Goal: Information Seeking & Learning: Learn about a topic

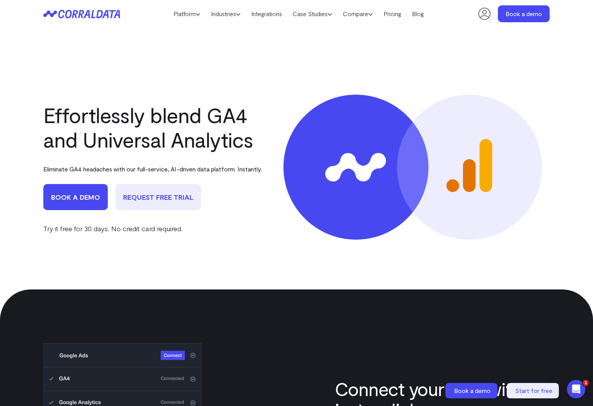
drag, startPoint x: 154, startPoint y: 18, endPoint x: 65, endPoint y: 8, distance: 89.5
click at [145, 20] on header "Platform AI Reporting Use AI to effortlessly answer any business questions from…" at bounding box center [296, 14] width 506 height 28
click at [65, 8] on header "Platform AI Reporting Use AI to effortlessly answer any business questions from…" at bounding box center [296, 14] width 506 height 28
drag, startPoint x: 81, startPoint y: 15, endPoint x: 76, endPoint y: 15, distance: 5.4
click at [81, 15] on icon at bounding box center [81, 14] width 77 height 9
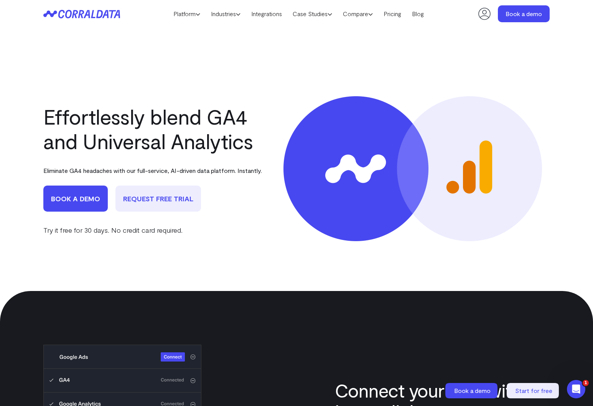
scroll to position [18, 0]
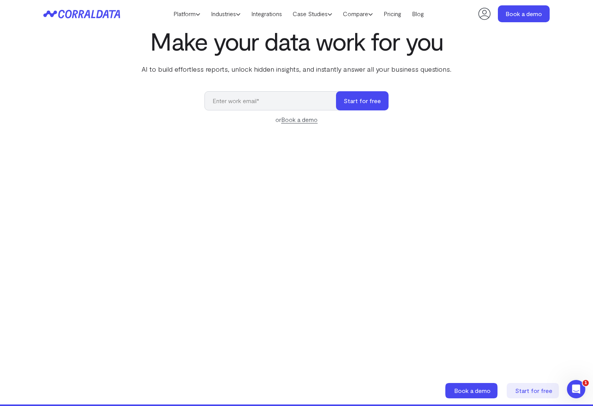
scroll to position [34, 0]
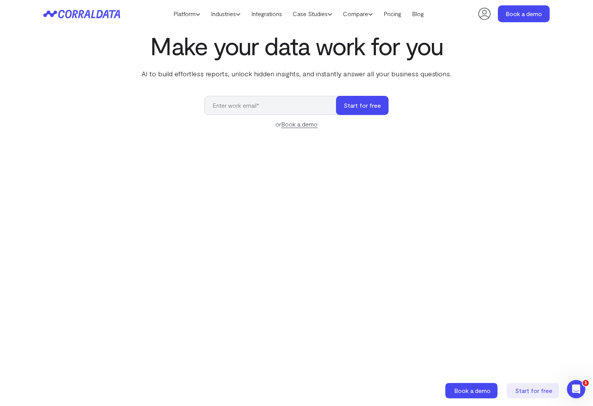
click at [137, 96] on div "Make your data work for you AI to build effortless reports, unlock hidden insig…" at bounding box center [296, 203] width 552 height 343
click at [550, 293] on div "Make your data work for you AI to build effortless reports, unlock hidden insig…" at bounding box center [296, 203] width 552 height 343
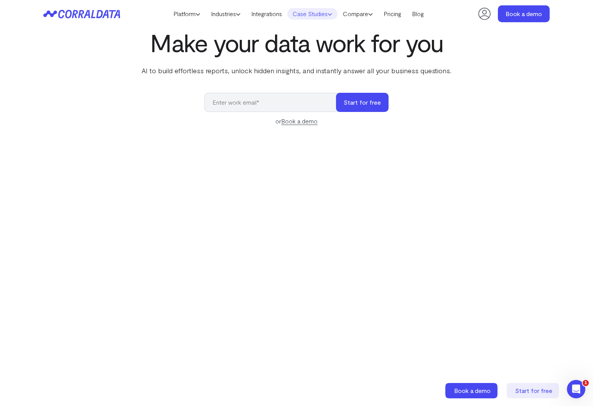
scroll to position [37, 0]
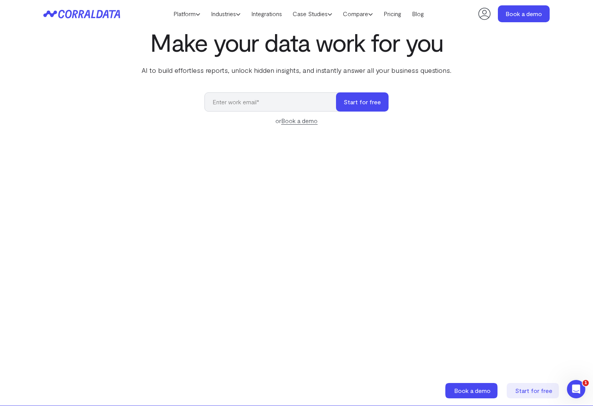
click at [196, 16] on icon at bounding box center [198, 14] width 5 height 5
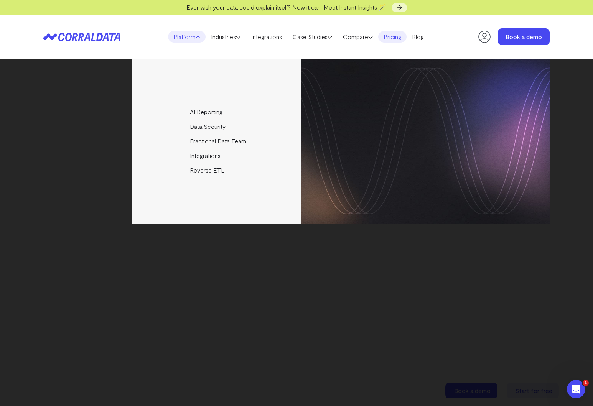
click at [396, 40] on link "Pricing" at bounding box center [392, 37] width 28 height 12
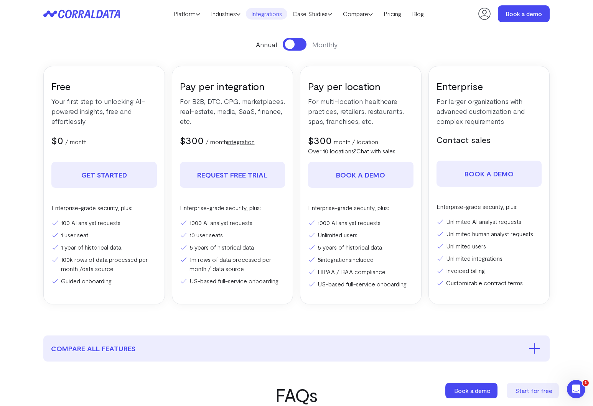
click at [262, 15] on link "Integrations" at bounding box center [266, 14] width 41 height 12
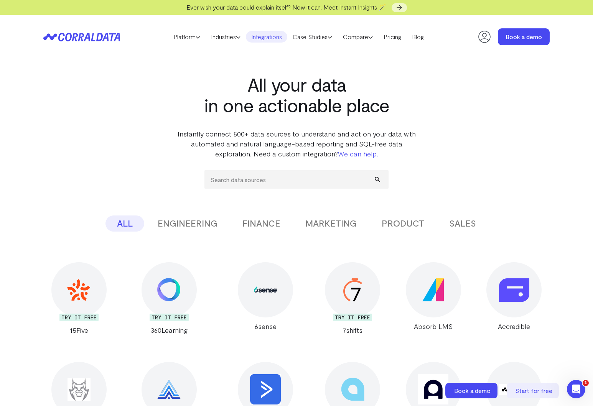
click at [192, 226] on button "ENGINEERING" at bounding box center [187, 223] width 83 height 16
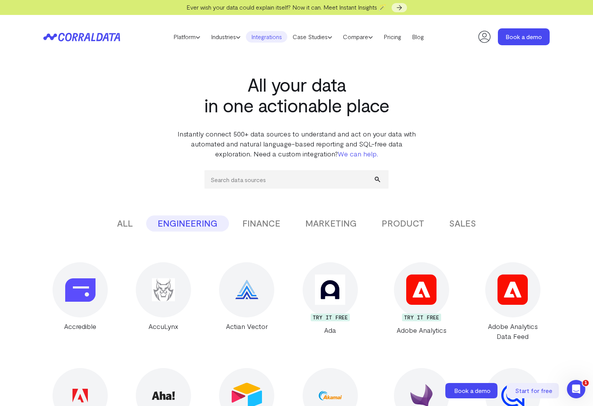
click at [251, 219] on button "FINANCE" at bounding box center [261, 223] width 61 height 16
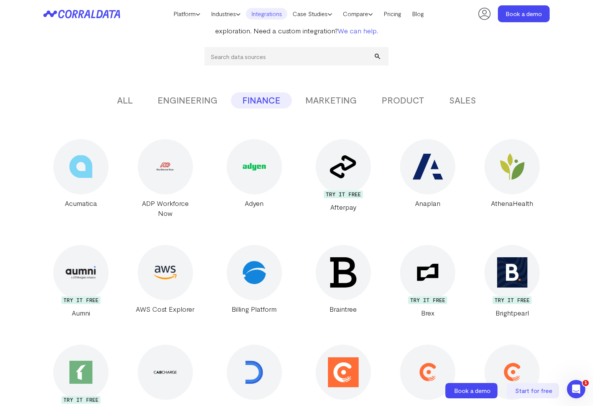
scroll to position [106, 0]
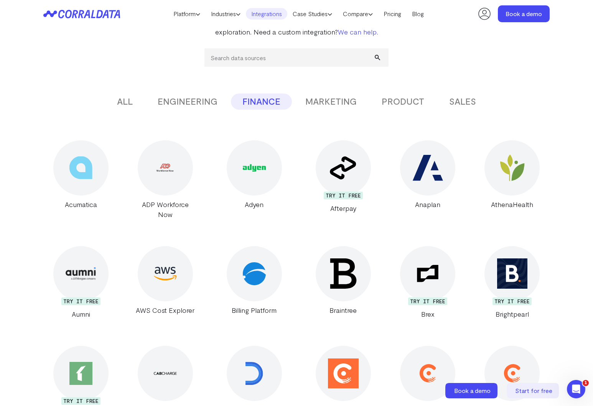
drag, startPoint x: 477, startPoint y: 104, endPoint x: 469, endPoint y: 104, distance: 7.7
click at [473, 105] on button "SALES" at bounding box center [462, 102] width 50 height 16
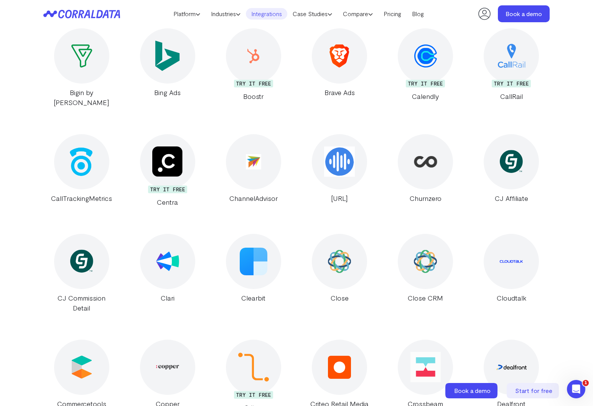
scroll to position [0, 0]
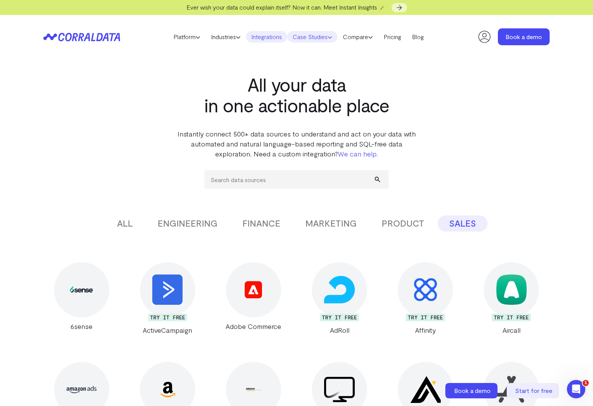
click at [327, 36] on link "Case Studies" at bounding box center [312, 37] width 50 height 12
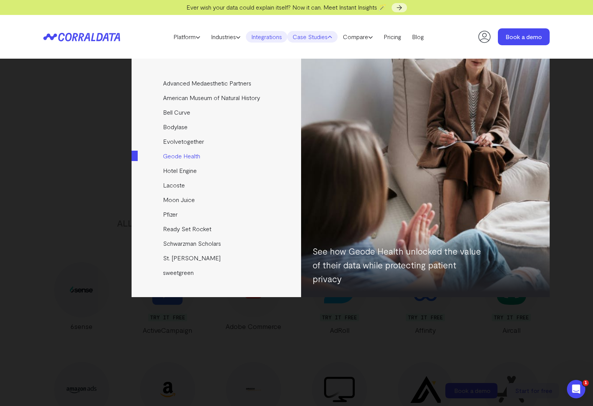
click at [181, 155] on link "Geode Health" at bounding box center [217, 156] width 171 height 15
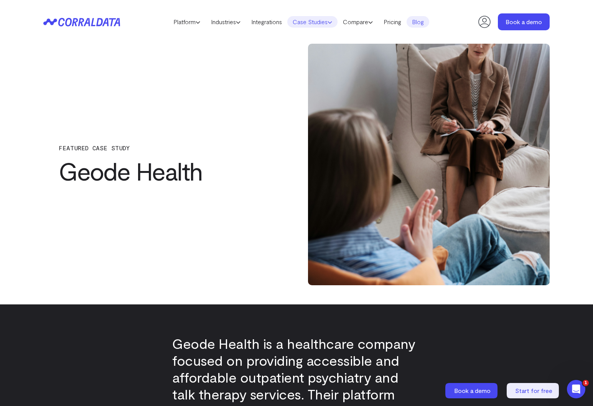
click at [332, 22] on icon at bounding box center [329, 22] width 5 height 5
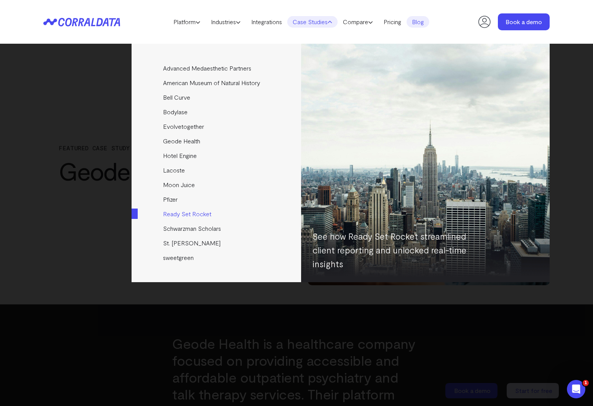
click at [173, 213] on link "Ready Set Rocket" at bounding box center [217, 214] width 171 height 15
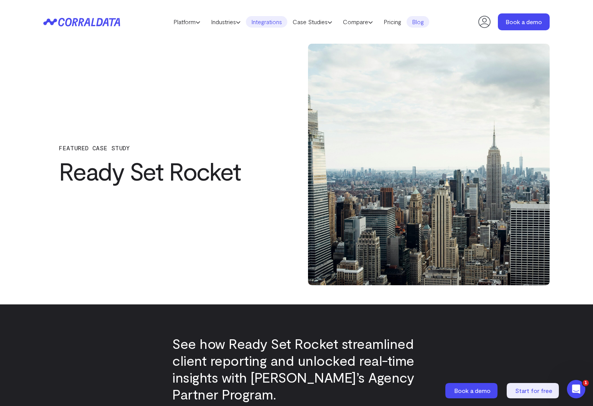
click at [263, 24] on link "Integrations" at bounding box center [266, 22] width 41 height 12
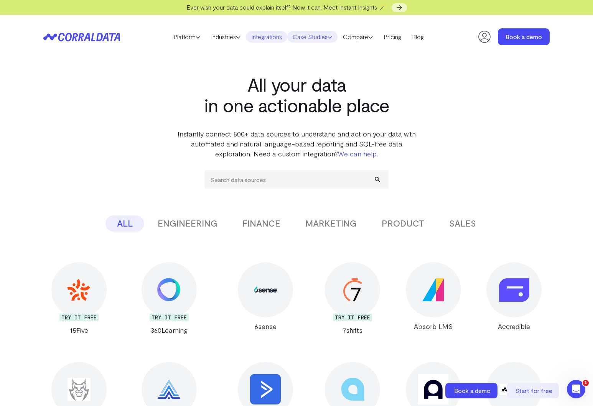
click at [313, 39] on link "Case Studies" at bounding box center [312, 37] width 50 height 12
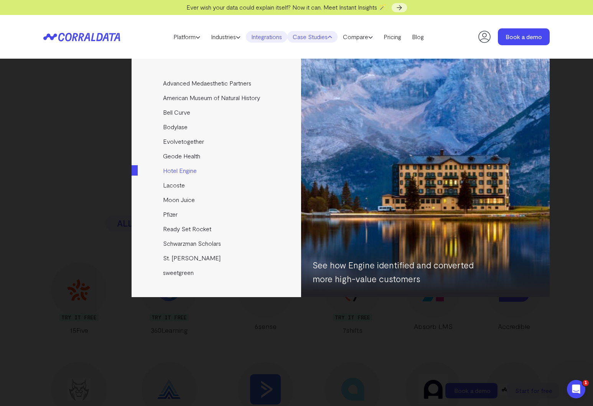
click at [178, 169] on link "Hotel Engine" at bounding box center [217, 170] width 171 height 15
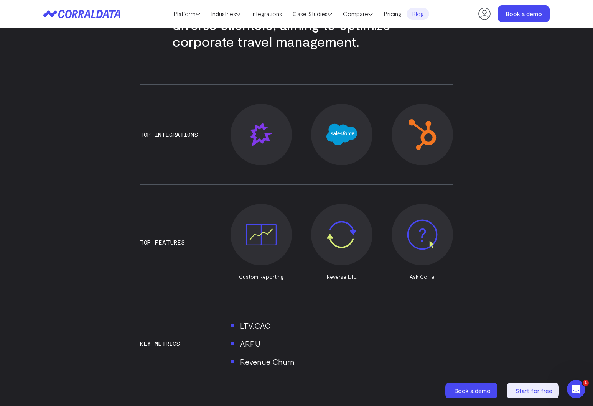
scroll to position [408, 0]
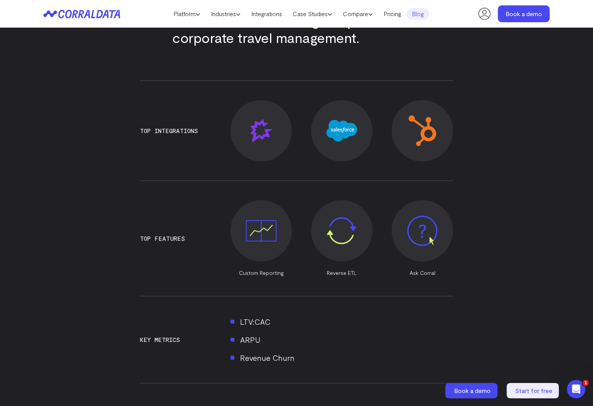
drag, startPoint x: 265, startPoint y: 251, endPoint x: 290, endPoint y: 261, distance: 27.3
click at [265, 251] on span at bounding box center [260, 230] width 61 height 61
drag, startPoint x: 344, startPoint y: 273, endPoint x: 356, endPoint y: 276, distance: 12.9
click at [345, 274] on p "Reverse ETL" at bounding box center [341, 273] width 61 height 8
drag, startPoint x: 359, startPoint y: 274, endPoint x: 326, endPoint y: 275, distance: 33.0
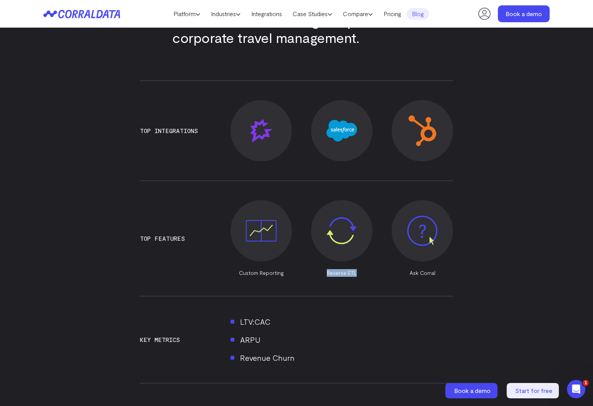
click at [326, 275] on p "Reverse ETL" at bounding box center [341, 273] width 61 height 8
copy p "Reverse ETL"
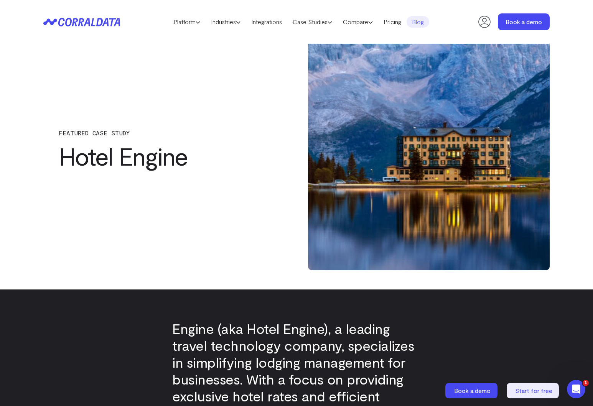
scroll to position [0, 0]
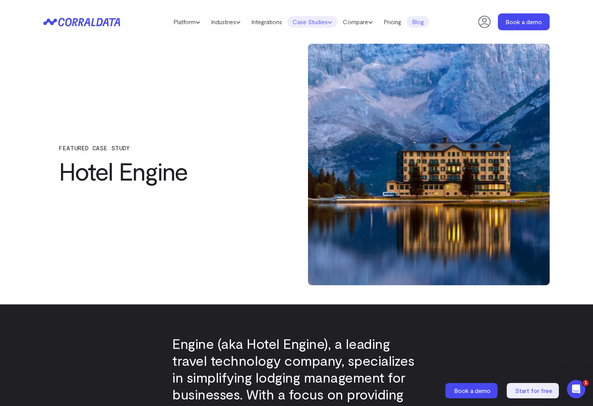
click at [332, 23] on use at bounding box center [330, 22] width 4 height 2
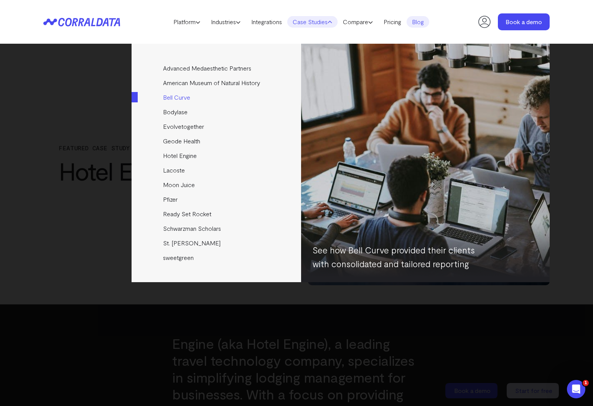
click at [182, 97] on link "Bell Curve" at bounding box center [217, 97] width 171 height 15
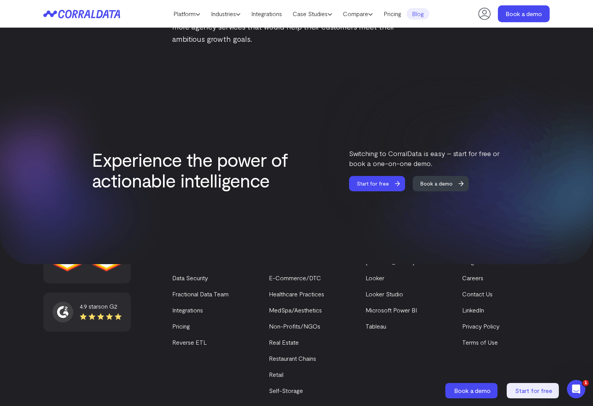
scroll to position [1375, 0]
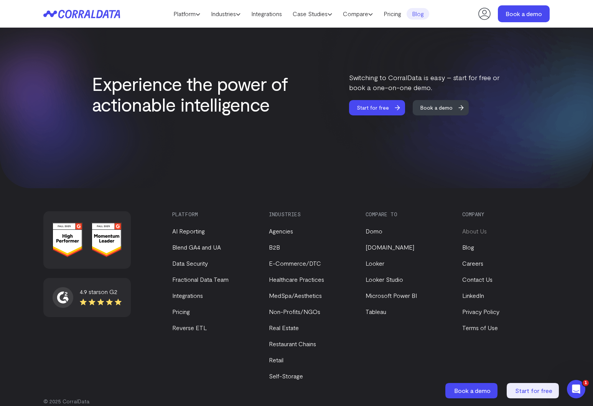
click at [472, 227] on link "About Us" at bounding box center [474, 230] width 25 height 7
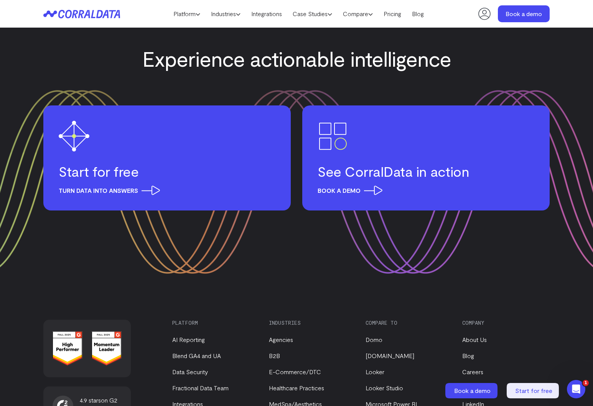
scroll to position [968, 0]
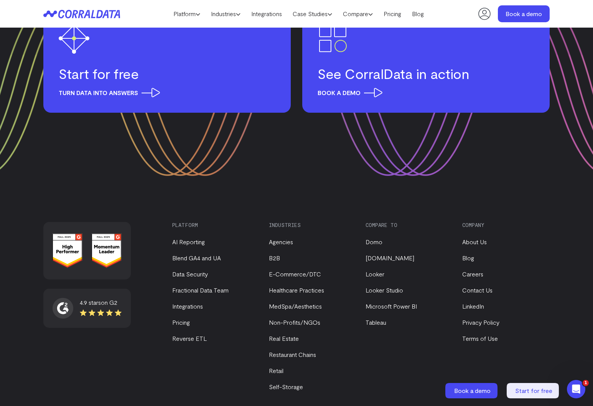
click at [485, 228] on ul "About Us Blog Careers Contact Us LinkedIn Privacy Policy Terms of Use" at bounding box center [504, 285] width 84 height 115
click at [474, 270] on link "Careers" at bounding box center [472, 273] width 21 height 7
click at [293, 383] on link "Self-Storage" at bounding box center [286, 386] width 34 height 7
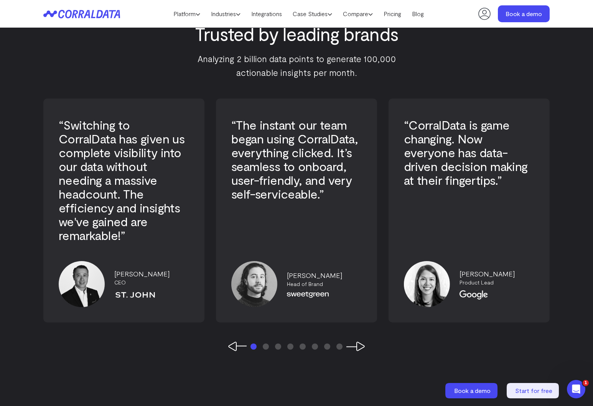
scroll to position [2255, 0]
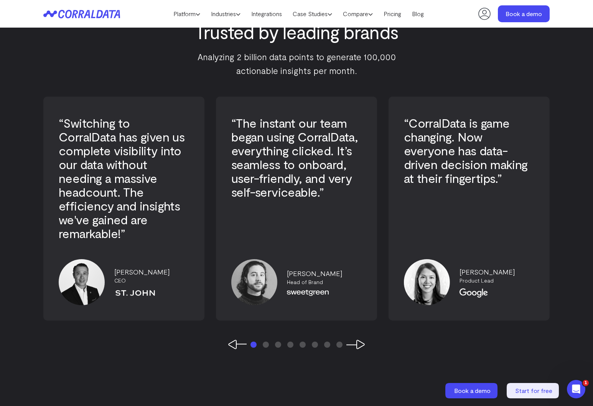
click at [357, 347] on button "Next Slide" at bounding box center [355, 345] width 18 height 10
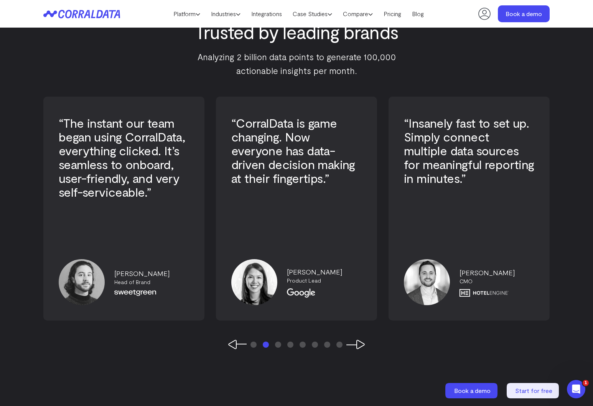
click at [357, 344] on button "Next Slide" at bounding box center [355, 345] width 18 height 10
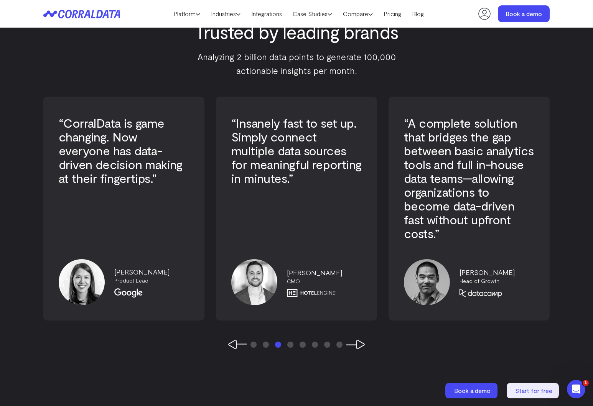
click at [357, 344] on button "Next Slide" at bounding box center [355, 345] width 18 height 10
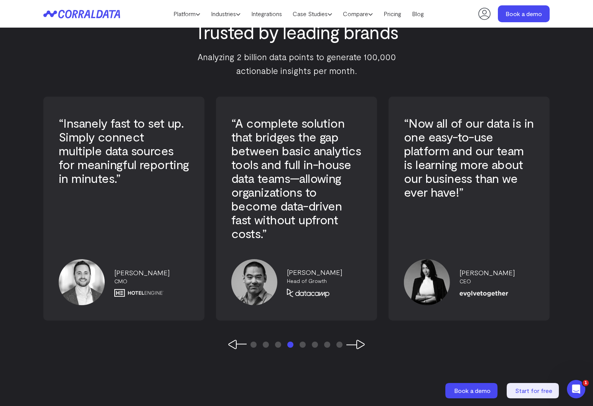
click at [357, 344] on button "Next Slide" at bounding box center [355, 345] width 18 height 10
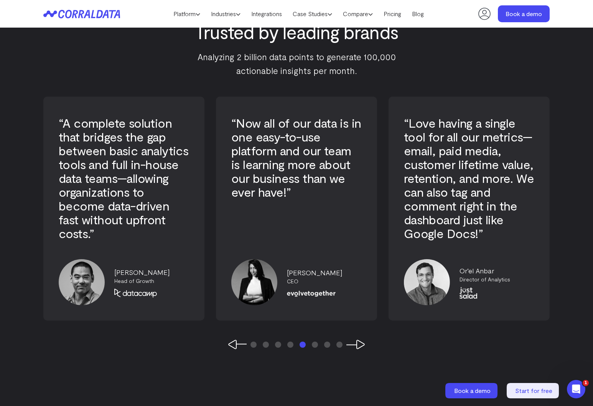
click at [357, 344] on button "Next Slide" at bounding box center [355, 345] width 18 height 10
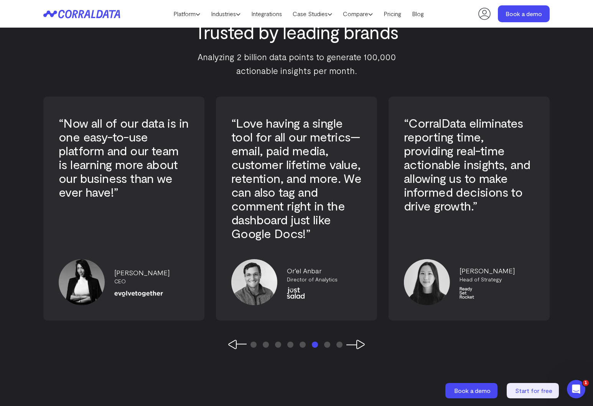
click at [357, 344] on button "Next Slide" at bounding box center [355, 345] width 18 height 10
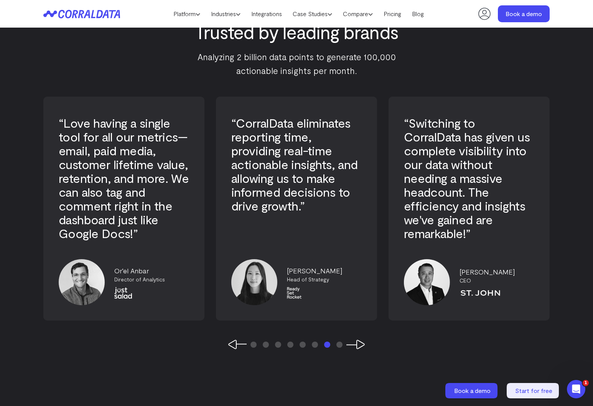
click at [357, 344] on button "Next Slide" at bounding box center [355, 345] width 18 height 10
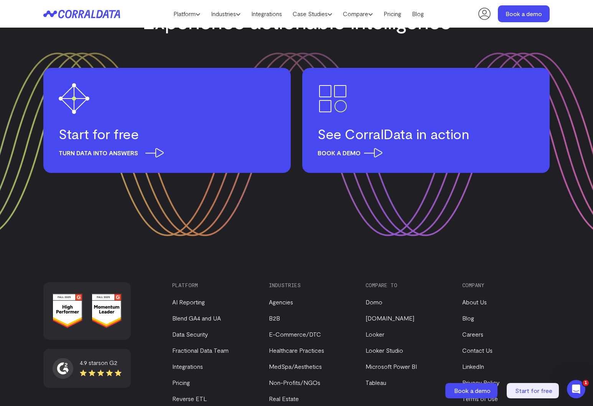
scroll to position [2651, 0]
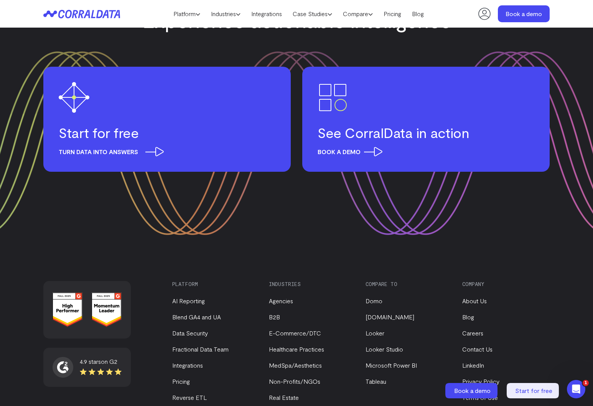
click at [160, 152] on span "Turn data into answers" at bounding box center [109, 152] width 101 height 10
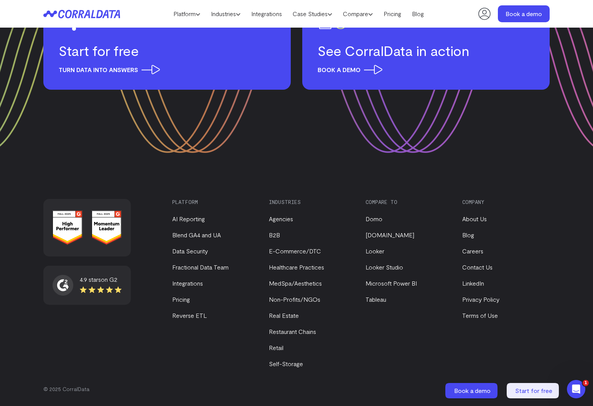
scroll to position [2651, 0]
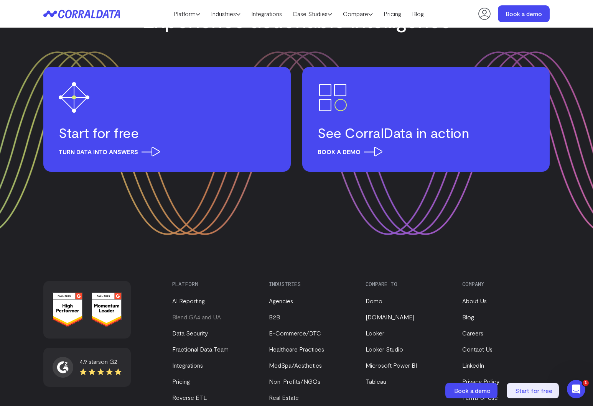
click at [206, 319] on link "Blend GA4 and UA" at bounding box center [196, 316] width 49 height 7
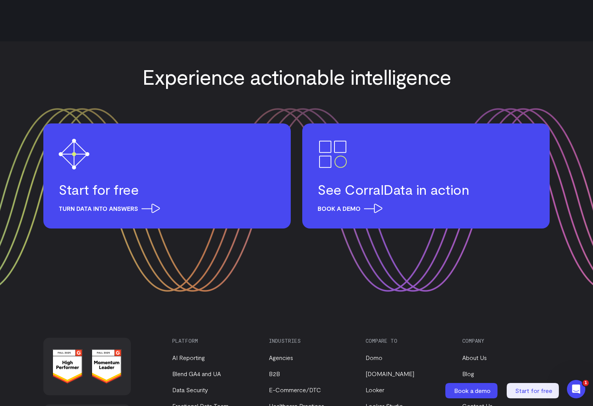
scroll to position [1220, 0]
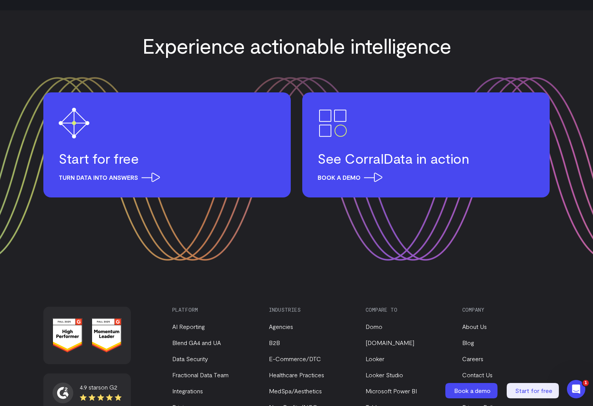
drag, startPoint x: 108, startPoint y: 330, endPoint x: 98, endPoint y: 330, distance: 10.4
click at [108, 330] on img at bounding box center [107, 335] width 30 height 35
drag, startPoint x: 67, startPoint y: 328, endPoint x: 63, endPoint y: 321, distance: 7.9
click at [67, 327] on img at bounding box center [68, 335] width 30 height 35
